Goal: Use online tool/utility: Utilize a website feature to perform a specific function

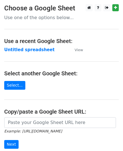
click at [31, 124] on input "url" at bounding box center [59, 122] width 111 height 11
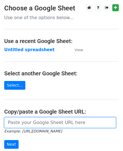
click at [46, 125] on input "url" at bounding box center [59, 122] width 111 height 11
paste input "[URL][DOMAIN_NAME]"
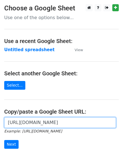
scroll to position [0, 121]
type input "[URL][DOMAIN_NAME]"
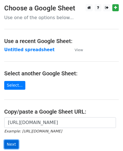
click at [14, 141] on input "Next" at bounding box center [11, 144] width 14 height 9
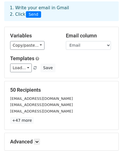
scroll to position [56, 0]
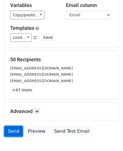
click at [13, 130] on link "Send" at bounding box center [13, 131] width 19 height 11
